Goal: Task Accomplishment & Management: Use online tool/utility

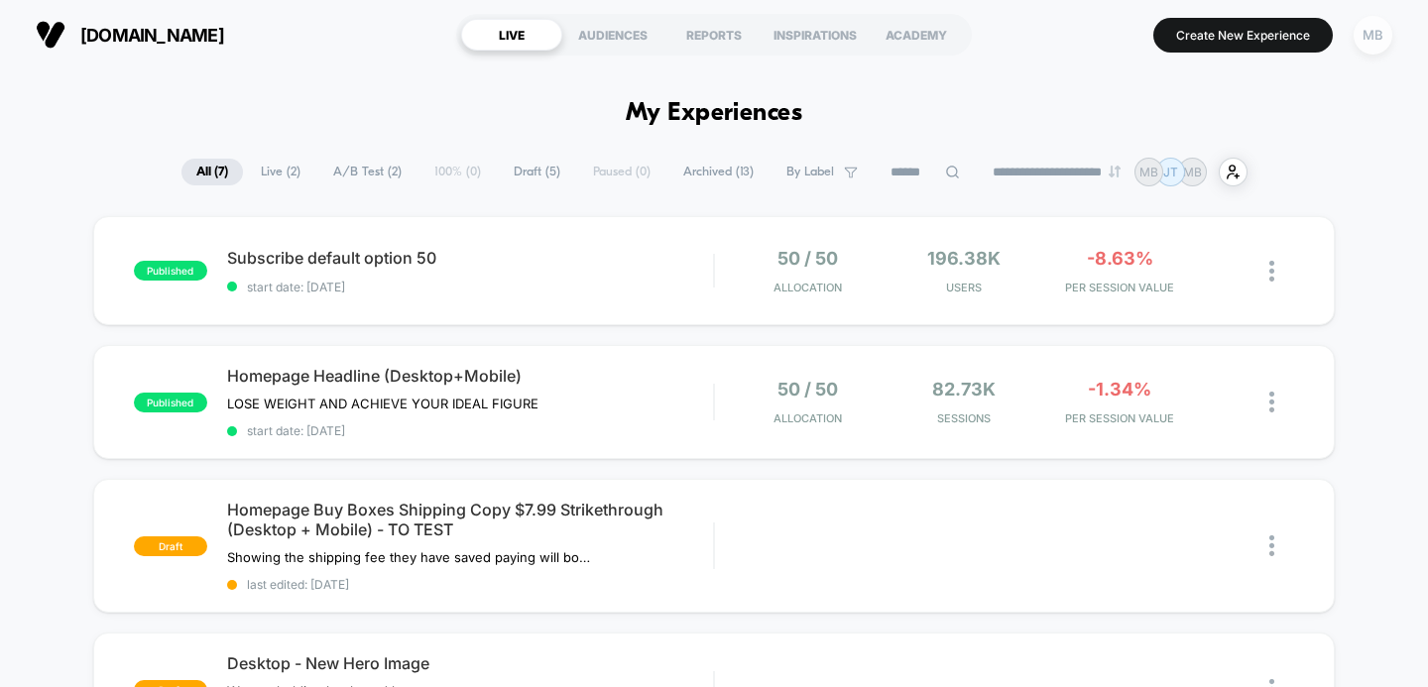
click at [1374, 33] on div "MB" at bounding box center [1373, 35] width 39 height 39
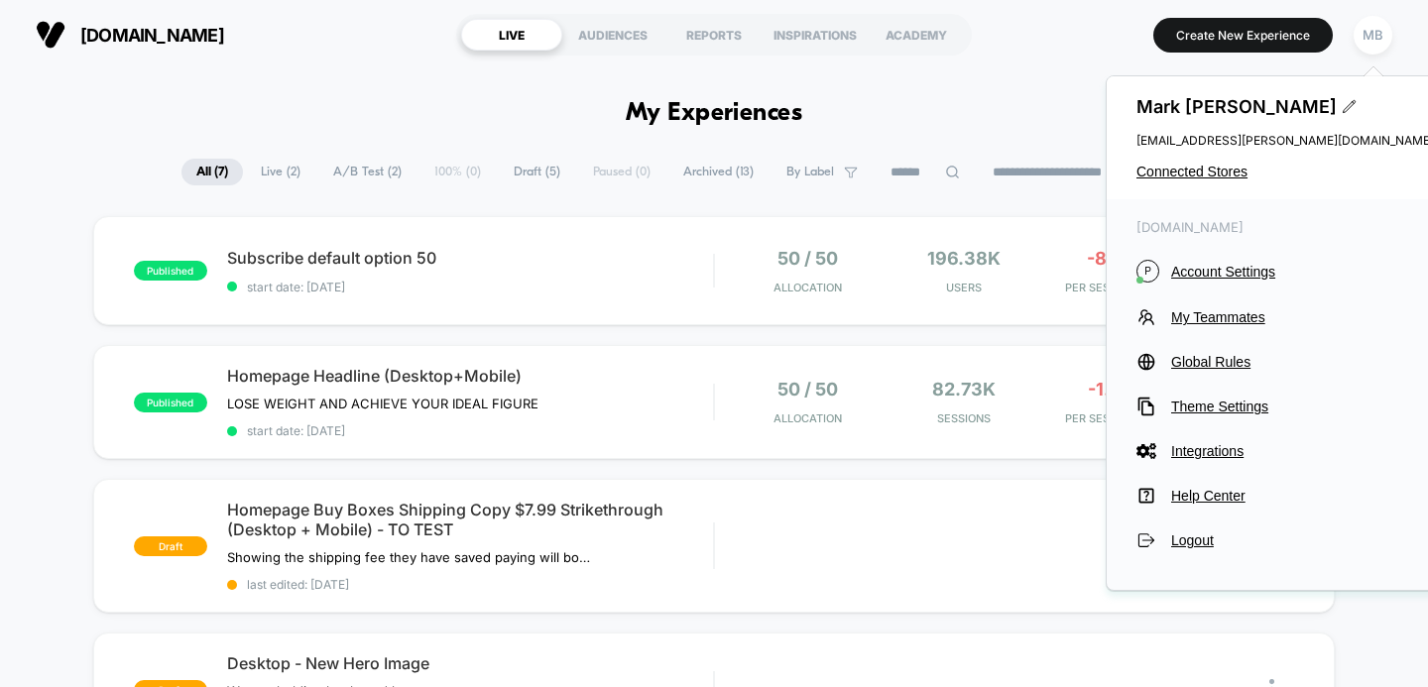
click at [1202, 180] on div "[PERSON_NAME] [PERSON_NAME][EMAIL_ADDRESS][PERSON_NAME][DOMAIN_NAME] Connected …" at bounding box center [1285, 137] width 357 height 123
click at [1206, 177] on span "Connected Stores" at bounding box center [1286, 172] width 298 height 16
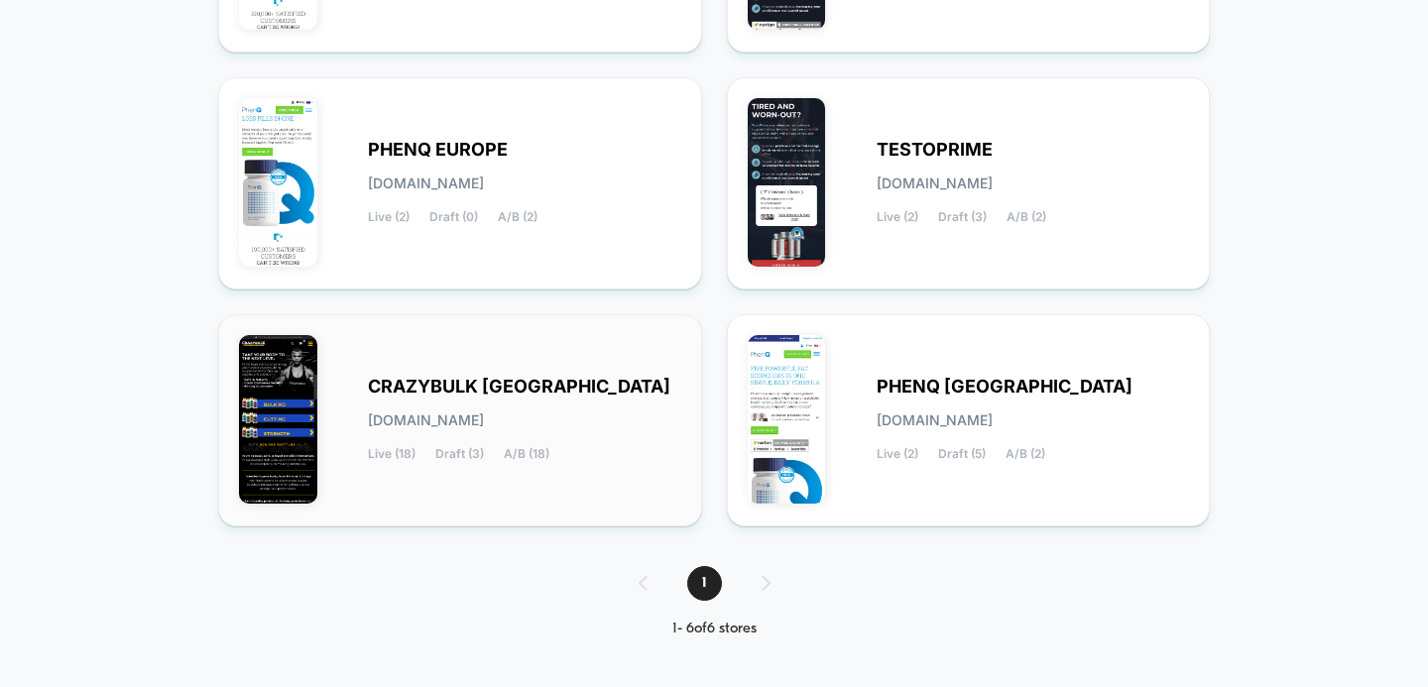
click at [453, 374] on div "CRAZYBULK USA [DOMAIN_NAME] Live (18) Draft (3) A/B (18)" at bounding box center [460, 420] width 442 height 171
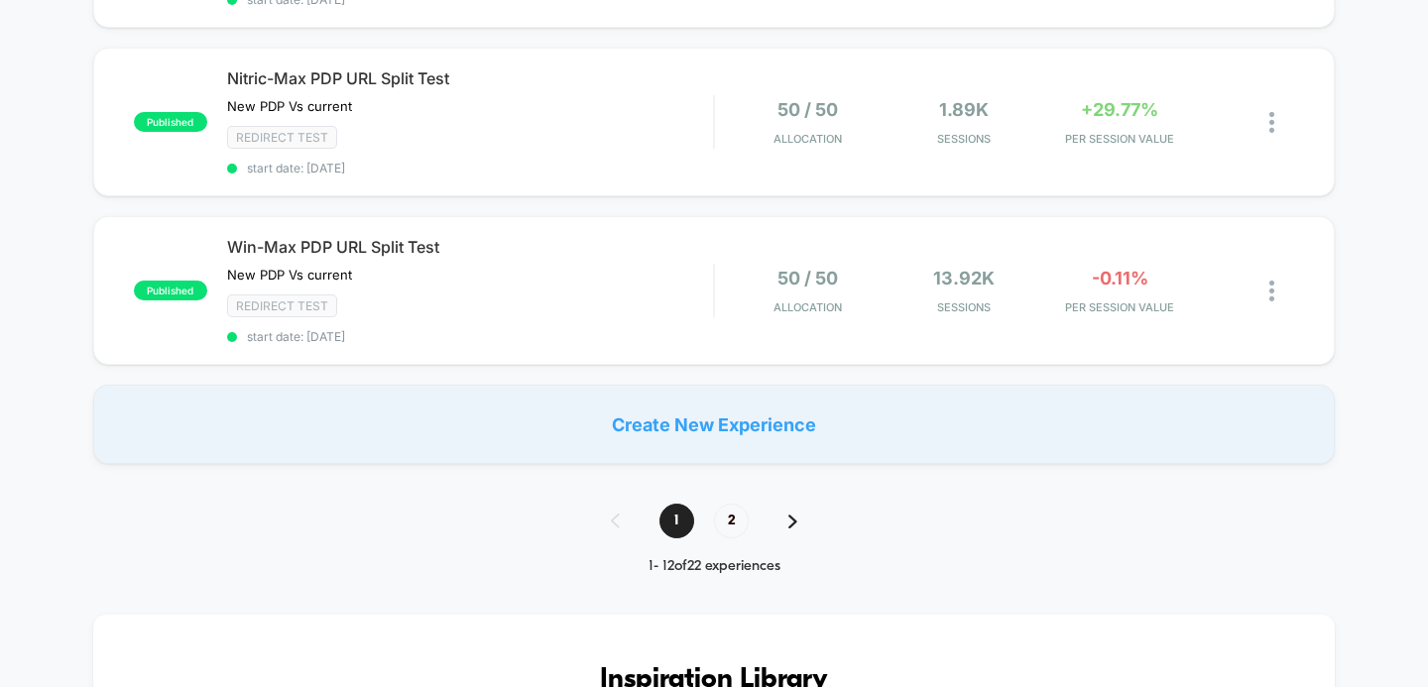
scroll to position [1875, 0]
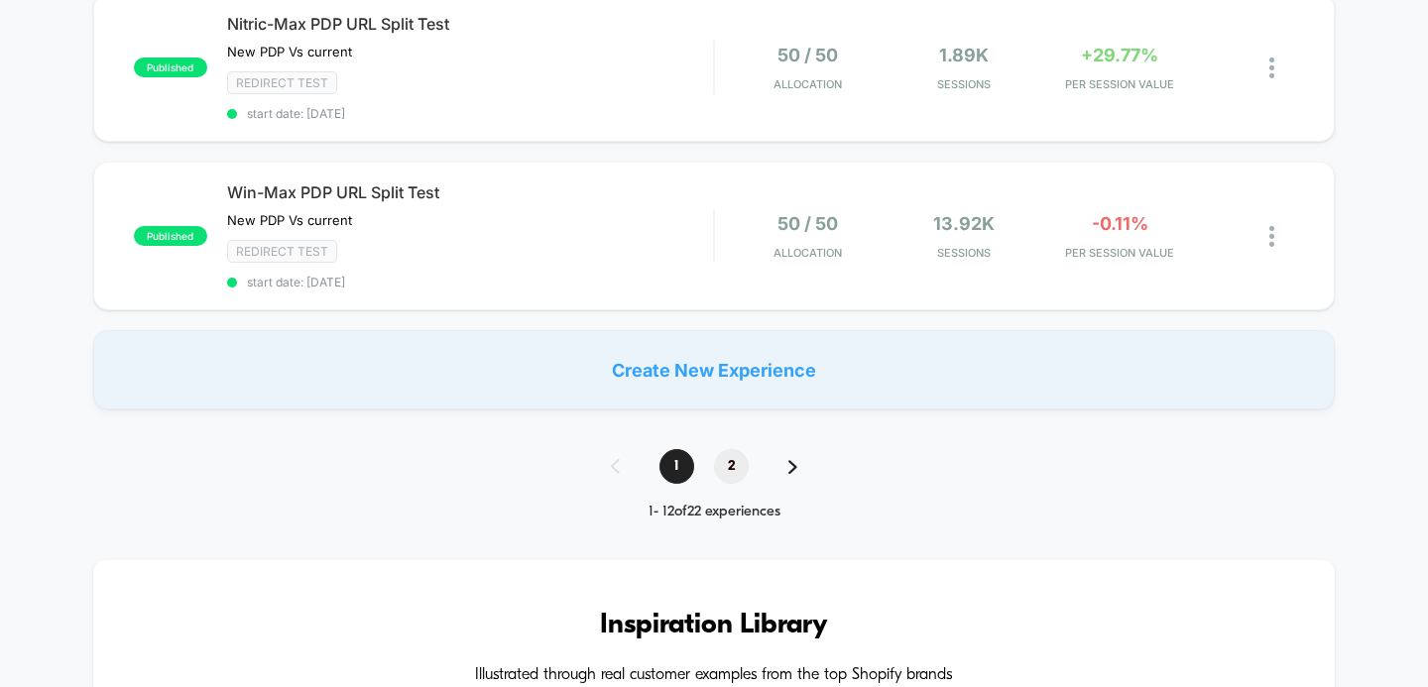
click at [732, 449] on span "2" at bounding box center [731, 466] width 35 height 35
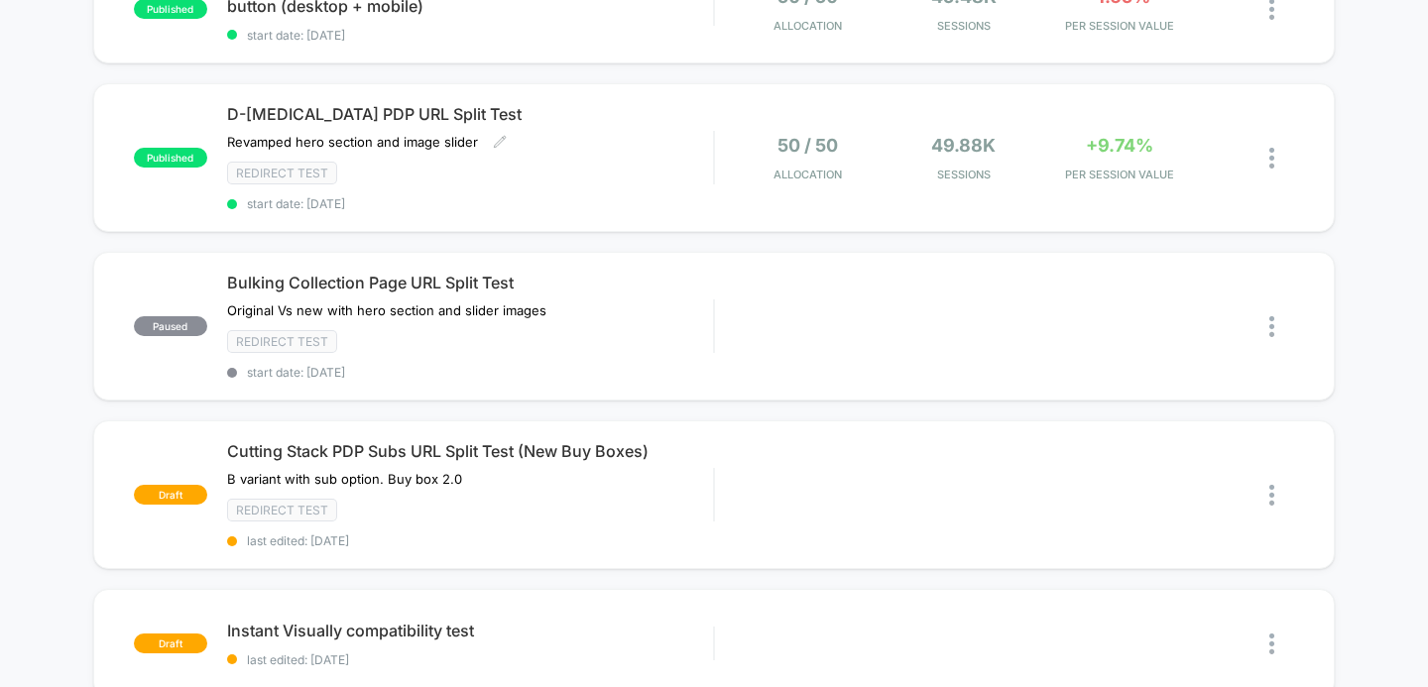
scroll to position [833, 0]
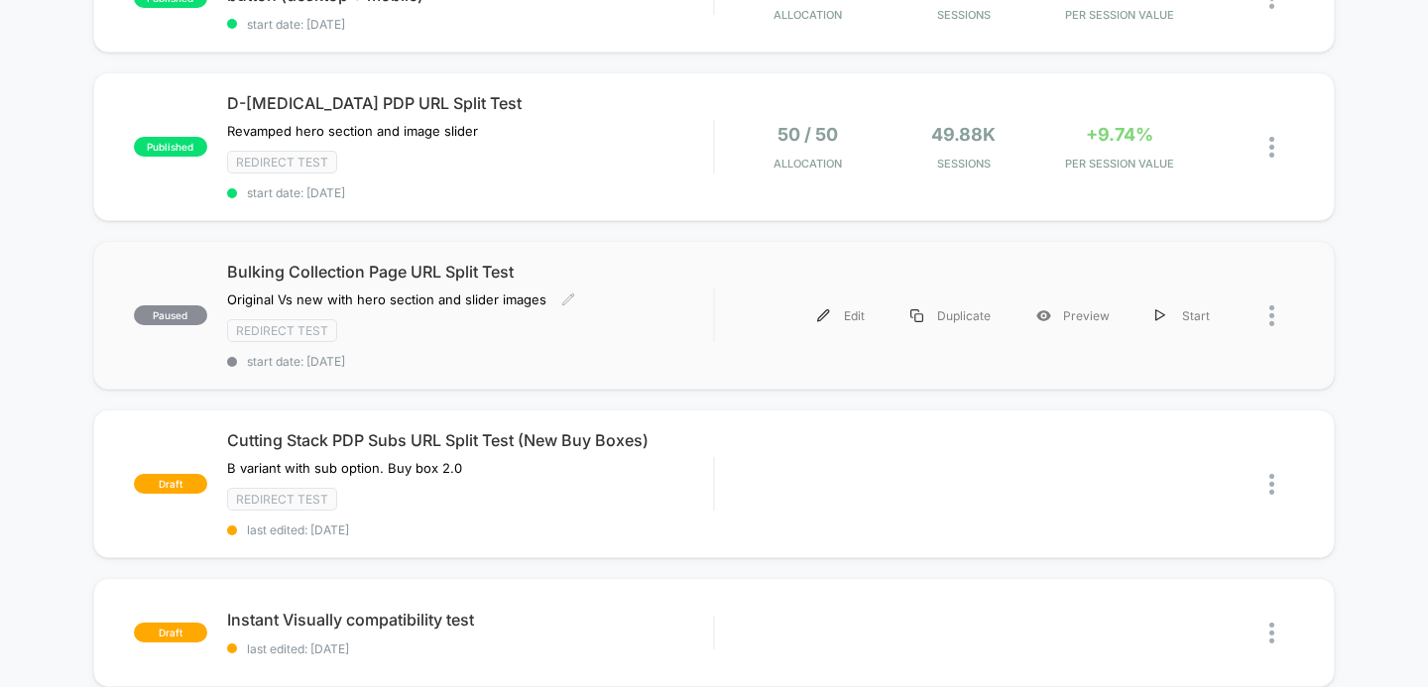
click at [456, 270] on span "Bulking Collection Page URL Split Test" at bounding box center [470, 272] width 487 height 20
